Goal: Contribute content: Add original content to the website for others to see

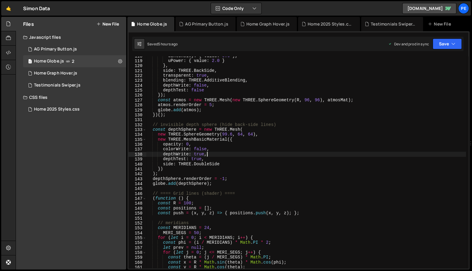
scroll to position [578, 0]
click at [79, 109] on div "Home 2025 Styles.css" at bounding box center [57, 109] width 46 height 5
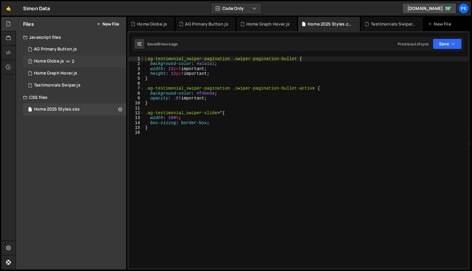
click at [60, 60] on div "Home Globe.js" at bounding box center [49, 61] width 30 height 5
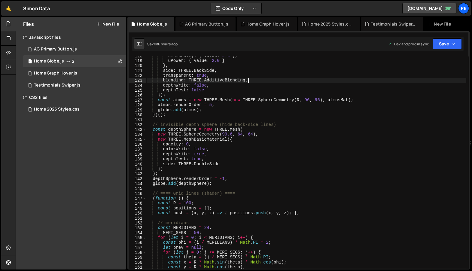
click at [293, 79] on div "uIntensity : { value : 0.6 } , uPower : { value : 2.0 } } , side : THREE . Back…" at bounding box center [306, 164] width 320 height 222
click at [205, 150] on div "uIntensity : { value : 0.6 } , uPower : { value : 2.0 } } , side : THREE . Back…" at bounding box center [306, 164] width 320 height 222
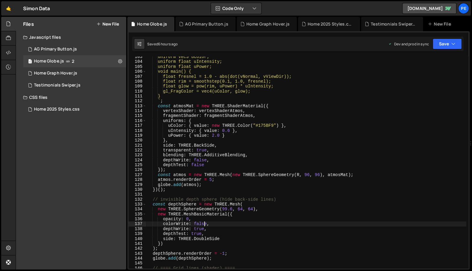
type textarea "})();"
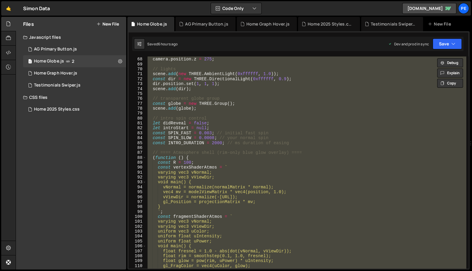
scroll to position [329, 0]
click at [114, 22] on button "New File" at bounding box center [107, 24] width 23 height 5
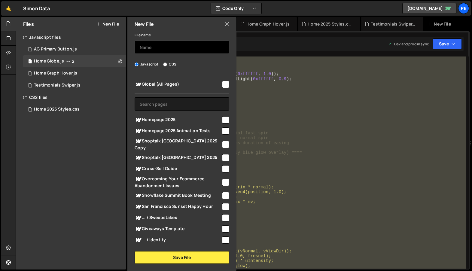
click at [153, 46] on input "text" at bounding box center [182, 47] width 95 height 13
type input "B"
type input "Bobbing Items"
click at [218, 119] on span "Homepage 2025" at bounding box center [178, 119] width 87 height 7
checkbox input "true"
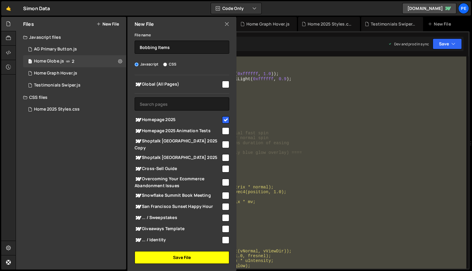
click at [188, 254] on button "Save File" at bounding box center [182, 257] width 95 height 13
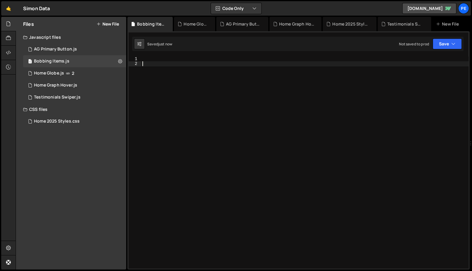
click at [219, 95] on div at bounding box center [304, 167] width 327 height 222
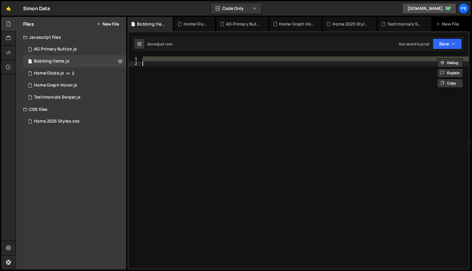
paste textarea "})();"
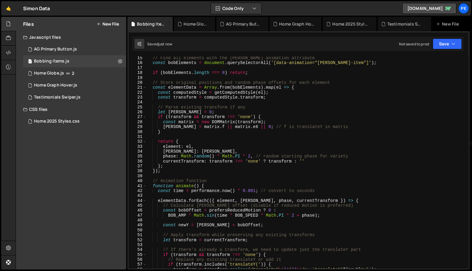
scroll to position [0, 0]
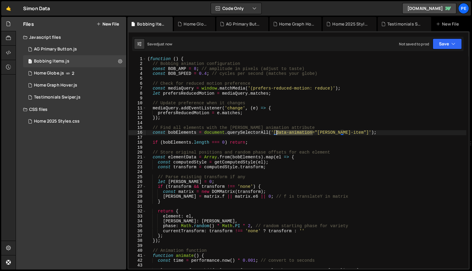
drag, startPoint x: 313, startPoint y: 132, endPoint x: 276, endPoint y: 132, distance: 37.3
click at [276, 132] on div "( function ( ) { // Bobbing animation configuration const BOB_AMP = 8 ; // ampl…" at bounding box center [306, 167] width 320 height 222
type textarea "const bobElements = document.querySelectorAll('[data-animation="[PERSON_NAME]-i…"
click at [288, 147] on div "( function ( ) { // Bobbing animation configuration const BOB_AMP = 8 ; // ampl…" at bounding box center [306, 167] width 320 height 222
click at [210, 75] on div "( function ( ) { // Bobbing animation configuration const BOB_AMP = 8 ; // ampl…" at bounding box center [306, 167] width 320 height 222
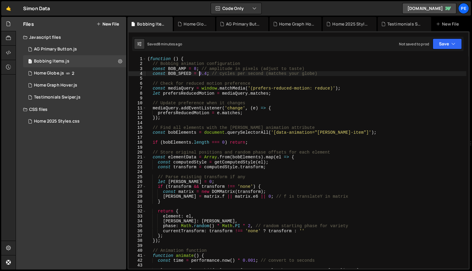
click at [198, 71] on div "( function ( ) { // Bobbing animation configuration const BOB_AMP = 8 ; // ampl…" at bounding box center [306, 167] width 320 height 222
click at [207, 39] on div "Saved 8 minutes ago Not saved to prod Upgrade to Edit Save Save to Staging S Sa…" at bounding box center [297, 44] width 331 height 14
click at [207, 73] on div "( function ( ) { // Bobbing animation configuration const BOB_AMP = 2 ; // ampl…" at bounding box center [306, 167] width 320 height 222
click at [207, 71] on div "( function ( ) { // Bobbing animation configuration const BOB_AMP = 1 ; // ampl…" at bounding box center [306, 167] width 320 height 222
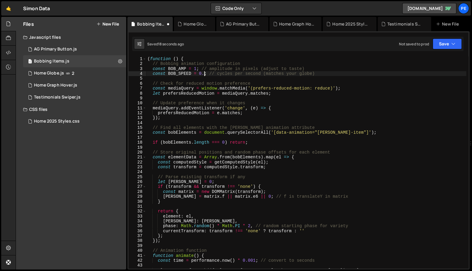
scroll to position [0, 4]
click at [197, 70] on div "( function ( ) { // Bobbing animation configuration const BOB_AMP = 1 ; // ampl…" at bounding box center [306, 167] width 320 height 222
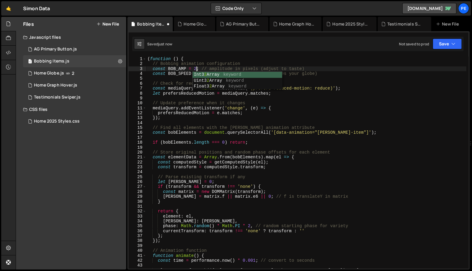
scroll to position [0, 3]
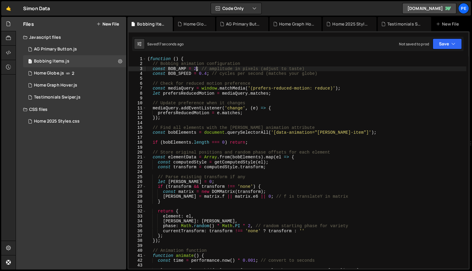
click at [207, 74] on div "( function ( ) { // Bobbing animation configuration const BOB_AMP = 2 ; // ampl…" at bounding box center [306, 167] width 320 height 222
type textarea "const BOB_SPEED = 0.3; // cycles per second (matches your globe)"
click at [116, 23] on button "New File" at bounding box center [107, 24] width 23 height 5
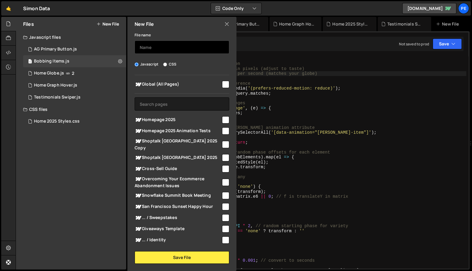
click at [159, 47] on input "text" at bounding box center [182, 47] width 95 height 13
type input "Tab Navigation"
click at [222, 119] on input "checkbox" at bounding box center [225, 119] width 7 height 7
checkbox input "true"
click at [140, 49] on input "Tab Navigation" at bounding box center [182, 47] width 95 height 13
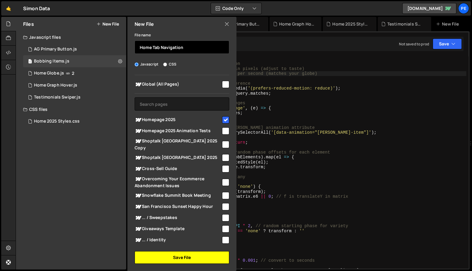
type input "Home Tab Navigation"
click at [153, 258] on button "Save File" at bounding box center [182, 257] width 95 height 13
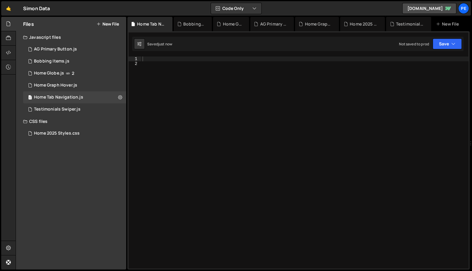
click at [213, 96] on div at bounding box center [304, 167] width 327 height 222
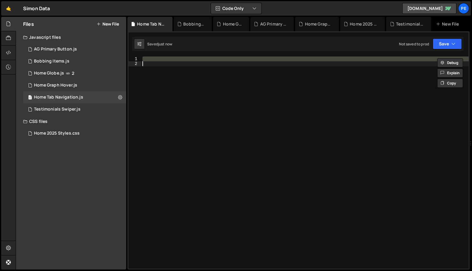
paste textarea "})();"
type textarea "})();"
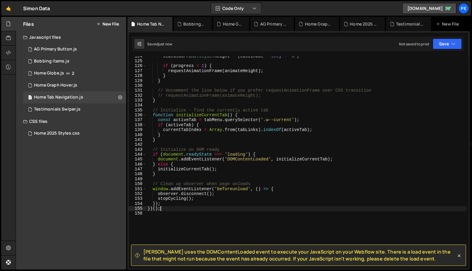
scroll to position [607, 0]
type textarea "// Auto-cycling tab menu with height animation"
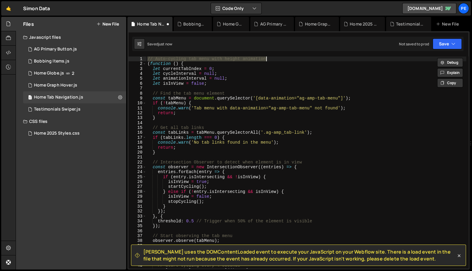
scroll to position [0, 0]
type textarea "(function () {"
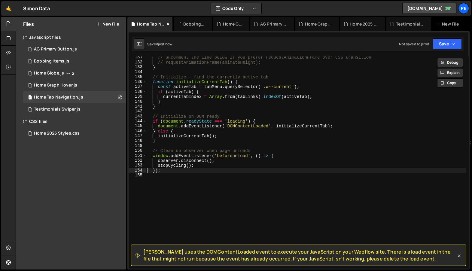
scroll to position [643, 0]
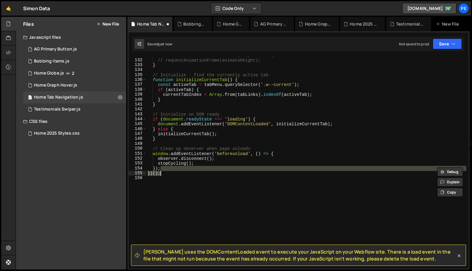
click at [215, 117] on div "// Uncomment the line below if you prefer requestAnimationFrame over CSS transi…" at bounding box center [306, 164] width 320 height 222
type textarea "if (document.readyState === 'loading') {"
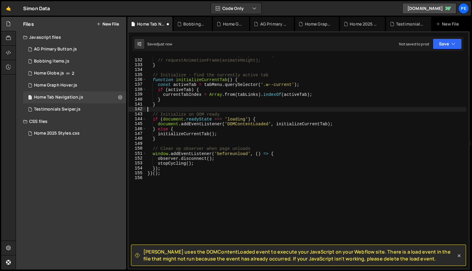
click at [237, 110] on div "// Uncomment the line below if you prefer requestAnimationFrame over CSS transi…" at bounding box center [306, 164] width 320 height 222
click at [240, 112] on div "// Uncomment the line below if you prefer requestAnimationFrame over CSS transi…" at bounding box center [306, 164] width 320 height 222
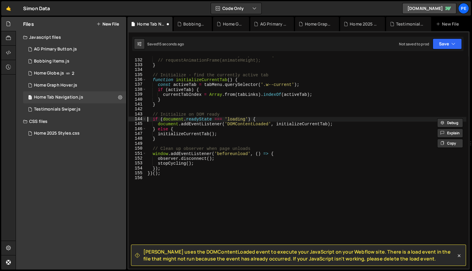
type textarea "// Initialize on DOM ready"
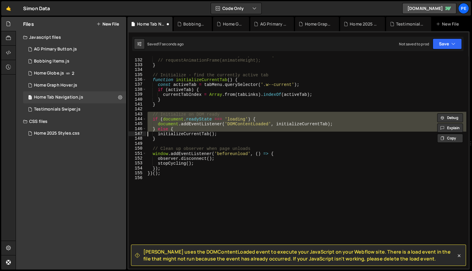
scroll to position [638, 0]
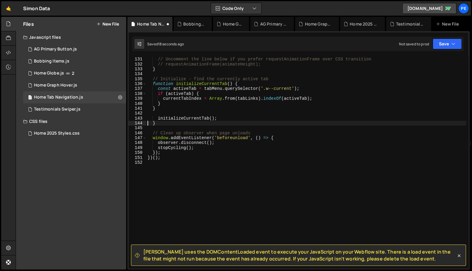
type textarea "}"
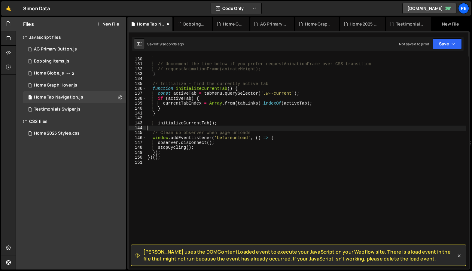
scroll to position [634, 0]
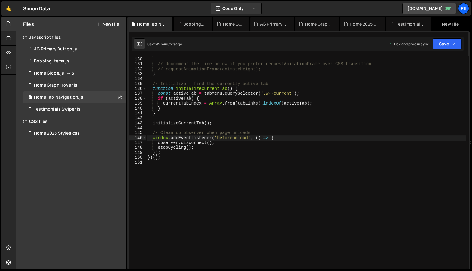
click at [222, 115] on div "} // Uncomment the line below if you prefer requestAnimationFrame over CSS tran…" at bounding box center [306, 163] width 320 height 222
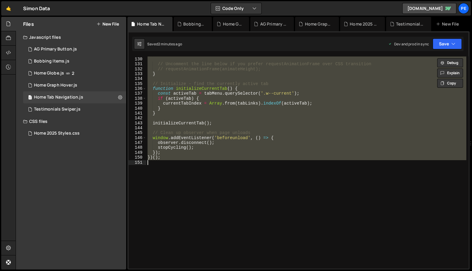
paste textarea
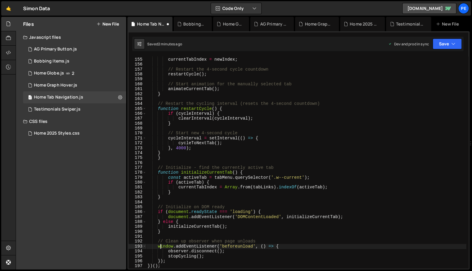
type textarea "// Clean up observer when page unloads"
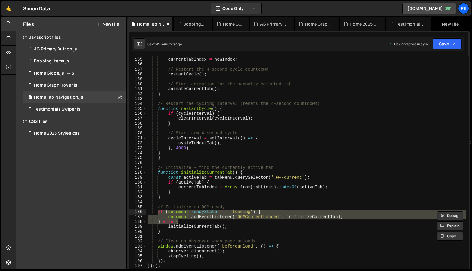
type textarea "// Initialize on DOM ready if (document.readyState === 'loading') {"
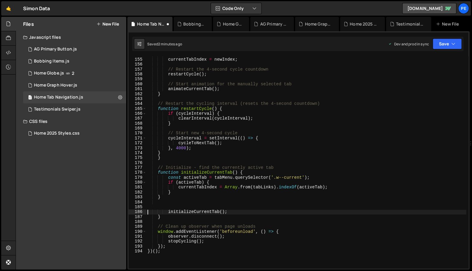
type textarea "}"
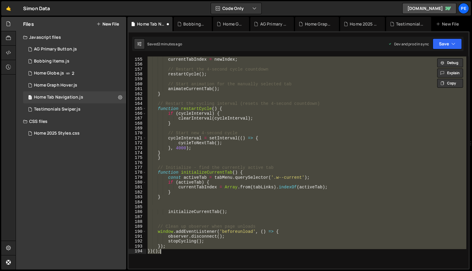
type textarea "}); })();"
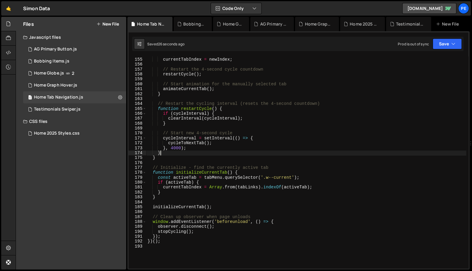
click at [226, 152] on div "// Update current tab index currentTabIndex = newIndex ; // Restart the 4-secon…" at bounding box center [306, 163] width 320 height 222
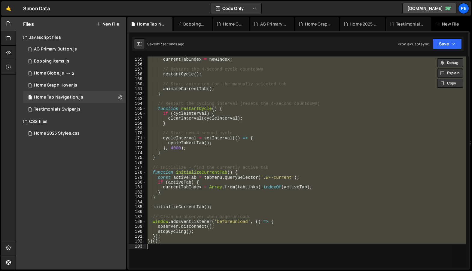
click at [233, 189] on div "// Update current tab index currentTabIndex = newIndex ; // Restart the 4-secon…" at bounding box center [306, 162] width 320 height 212
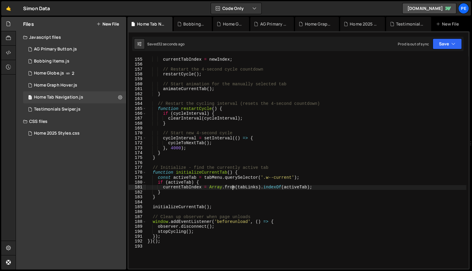
click at [217, 199] on div "// Update current tab index currentTabIndex = newIndex ; // Restart the 4-secon…" at bounding box center [306, 163] width 320 height 222
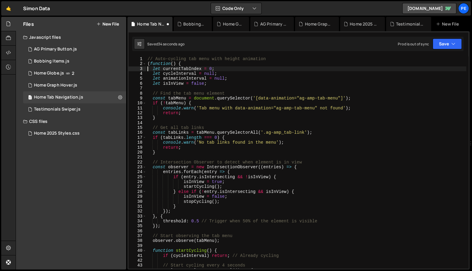
scroll to position [0, 0]
type textarea "})();"
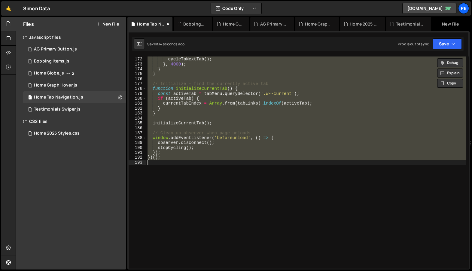
scroll to position [840, 0]
click at [217, 199] on div "cycleInterval = setInterval (( ) => { cycleToNextTab ( ) ; } , 4000 ) ; } } // …" at bounding box center [306, 162] width 320 height 212
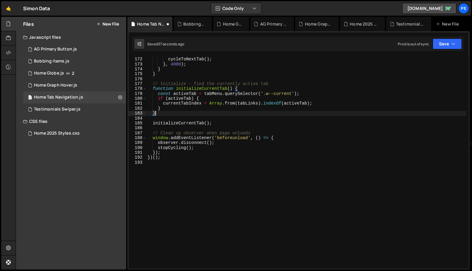
click at [190, 113] on div "cycleInterval = setInterval (( ) => { cycleToNextTab ( ) ; } , 4000 ) ; } } // …" at bounding box center [306, 163] width 320 height 222
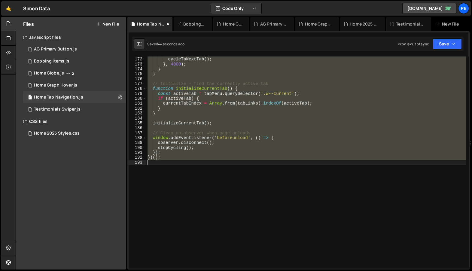
click at [236, 103] on div "cycleInterval = setInterval (( ) => { cycleToNextTab ( ) ; } , 4000 ) ; } } // …" at bounding box center [306, 162] width 320 height 212
paste textarea
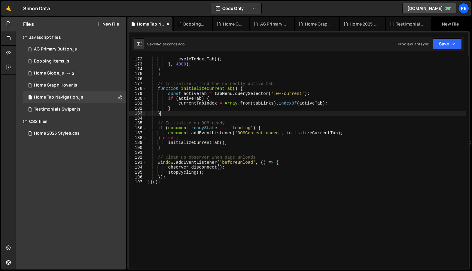
click at [224, 115] on div "cycleInterval = setInterval (( ) => { cycleToNextTab ( ) ; } , 4000 ) ; } } // …" at bounding box center [306, 163] width 320 height 222
click at [217, 130] on div "cycleInterval = setInterval (( ) => { cycleToNextTab ( ) ; } , 4000 ) ; } } // …" at bounding box center [306, 163] width 320 height 222
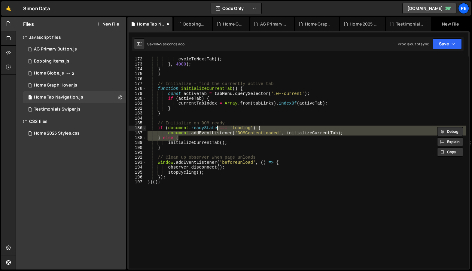
type textarea "// Initialize on DOM ready if (document.readyState === 'loading') {"
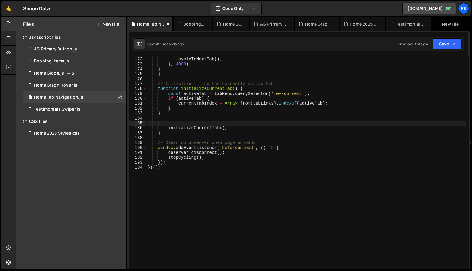
type textarea "}"
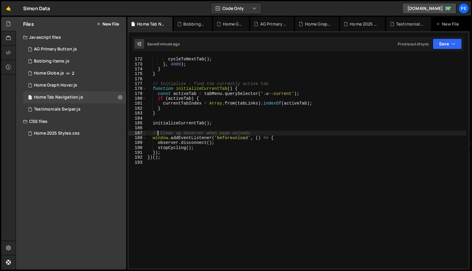
click at [223, 122] on div "cycleInterval = setInterval (( ) => { cycleToNextTab ( ) ; } , 4000 ) ; } } // …" at bounding box center [306, 163] width 320 height 222
type textarea "})();"
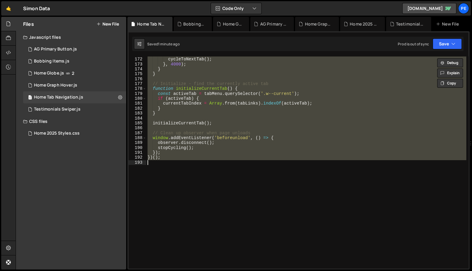
click at [211, 119] on div "cycleInterval = setInterval (( ) => { cycleToNextTab ( ) ; } , 4000 ) ; } } // …" at bounding box center [306, 162] width 320 height 212
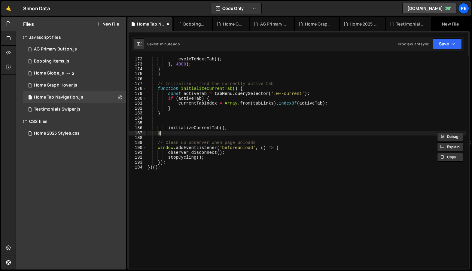
type textarea "document.addEventListener('DOMContentLoaded', initializeCurrentTab); } else {"
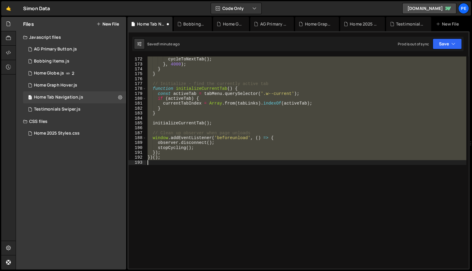
click at [236, 83] on div "cycleInterval = setInterval (( ) => { cycleToNextTab ( ) ; } , 4000 ) ; } } // …" at bounding box center [306, 162] width 320 height 212
paste textarea
type textarea "})();"
